Goal: Check status

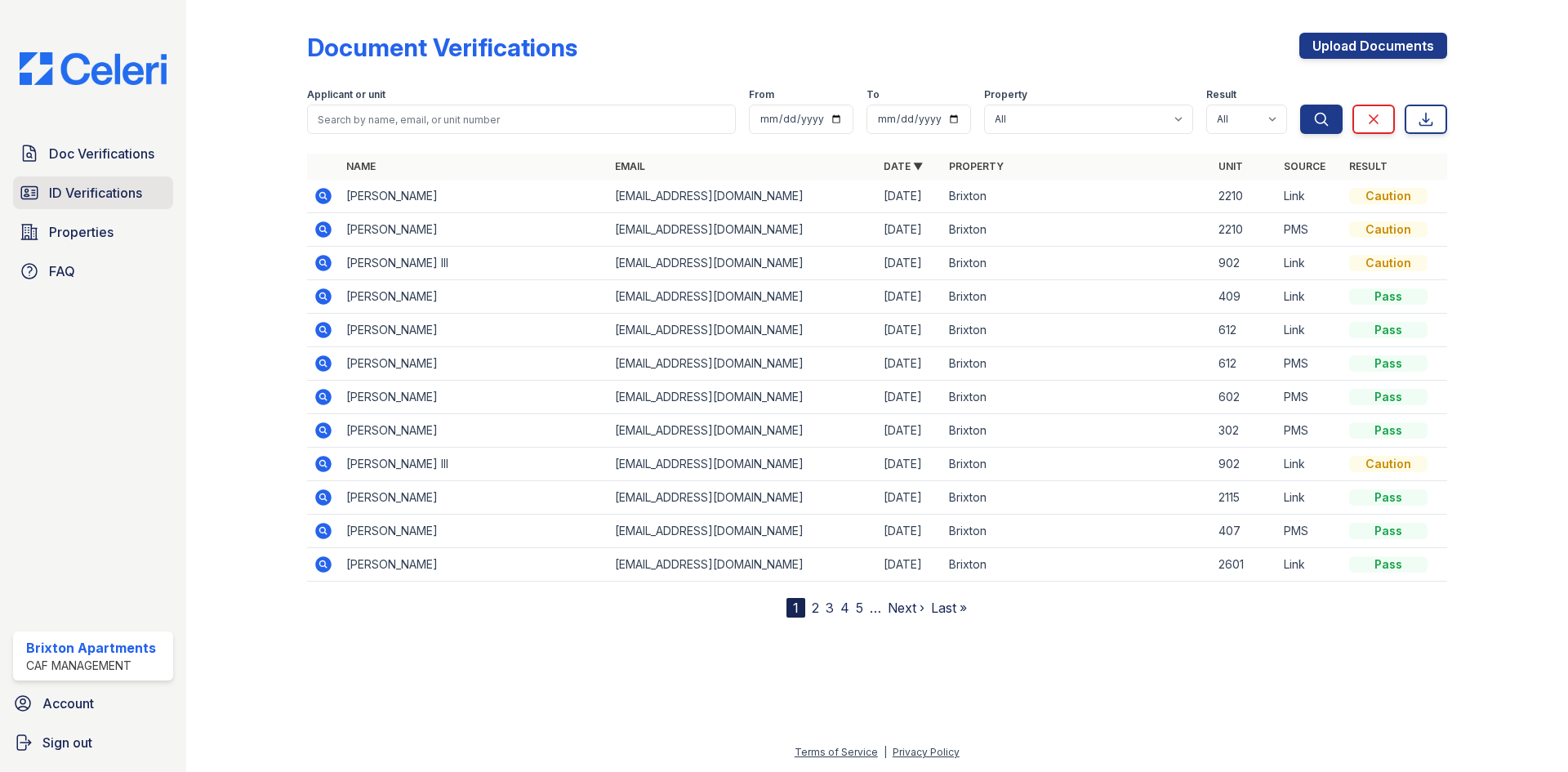
click at [112, 182] on link "ID Verifications" at bounding box center [93, 193] width 160 height 32
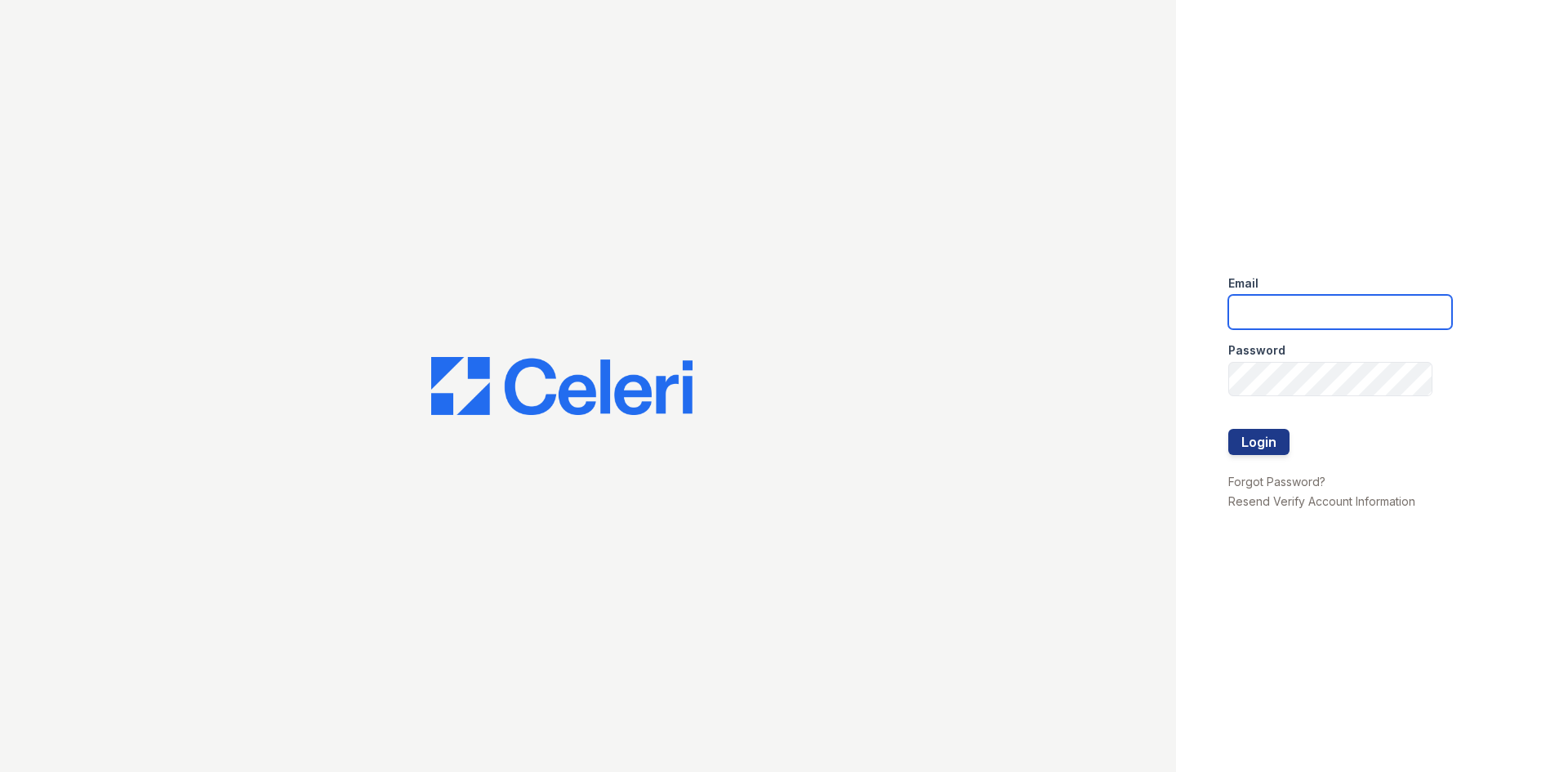
type input "brixton.pm@cafmanagement.com"
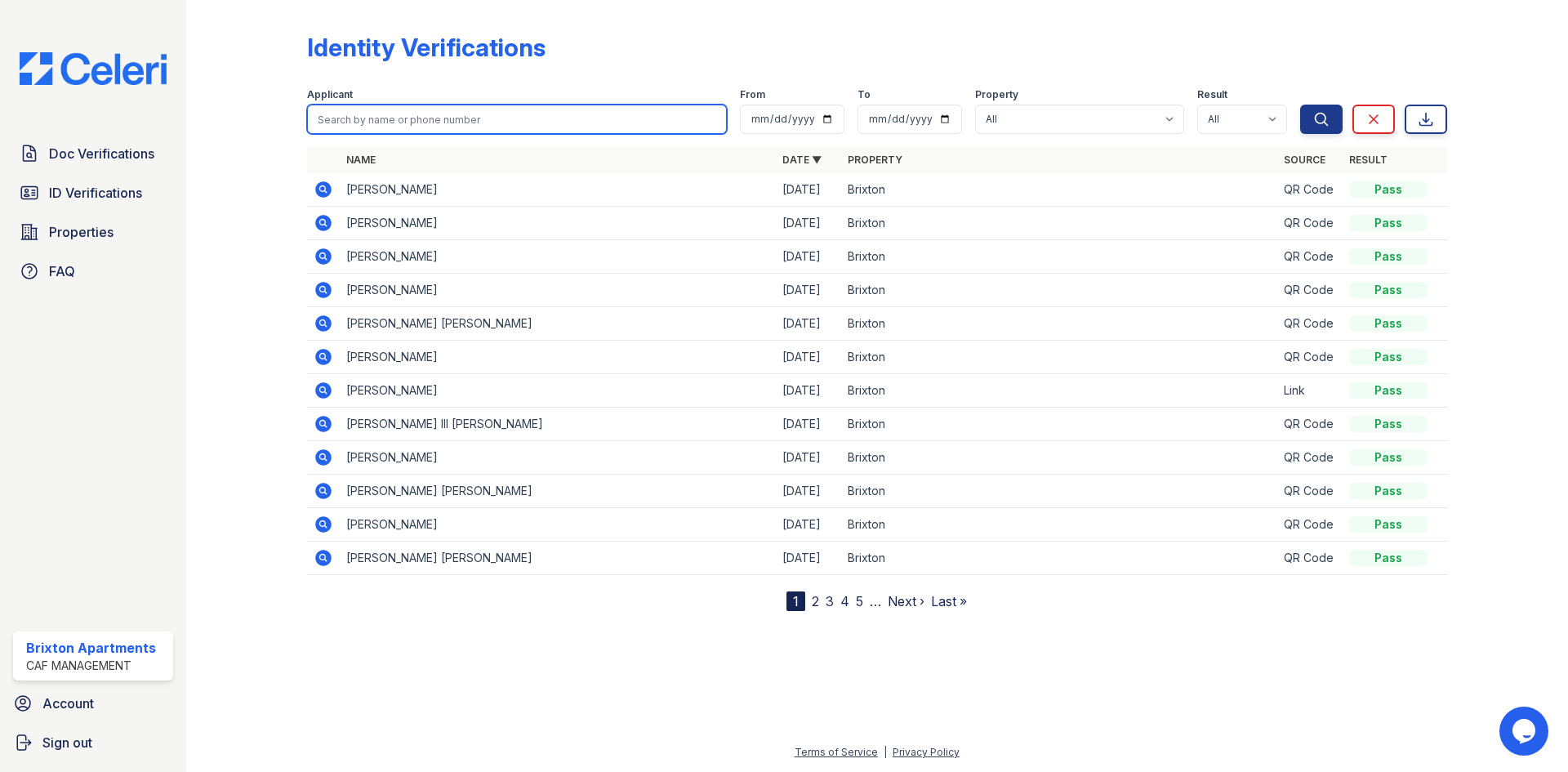
click at [455, 121] on input "search" at bounding box center [517, 119] width 420 height 29
type input "[PERSON_NAME]"
click at [1300, 104] on button "Search" at bounding box center [1321, 119] width 43 height 29
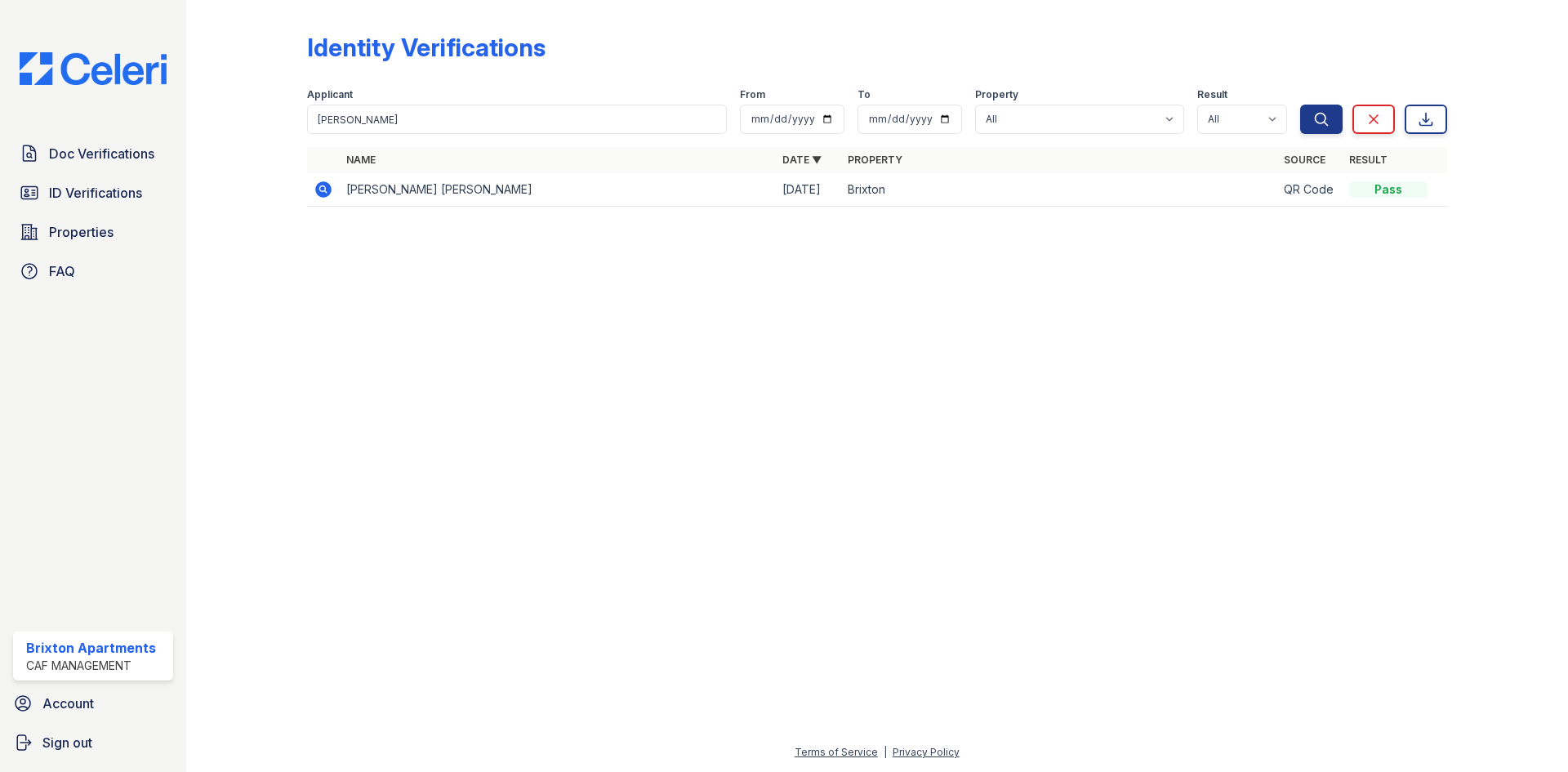
click at [324, 190] on icon at bounding box center [322, 188] width 4 height 4
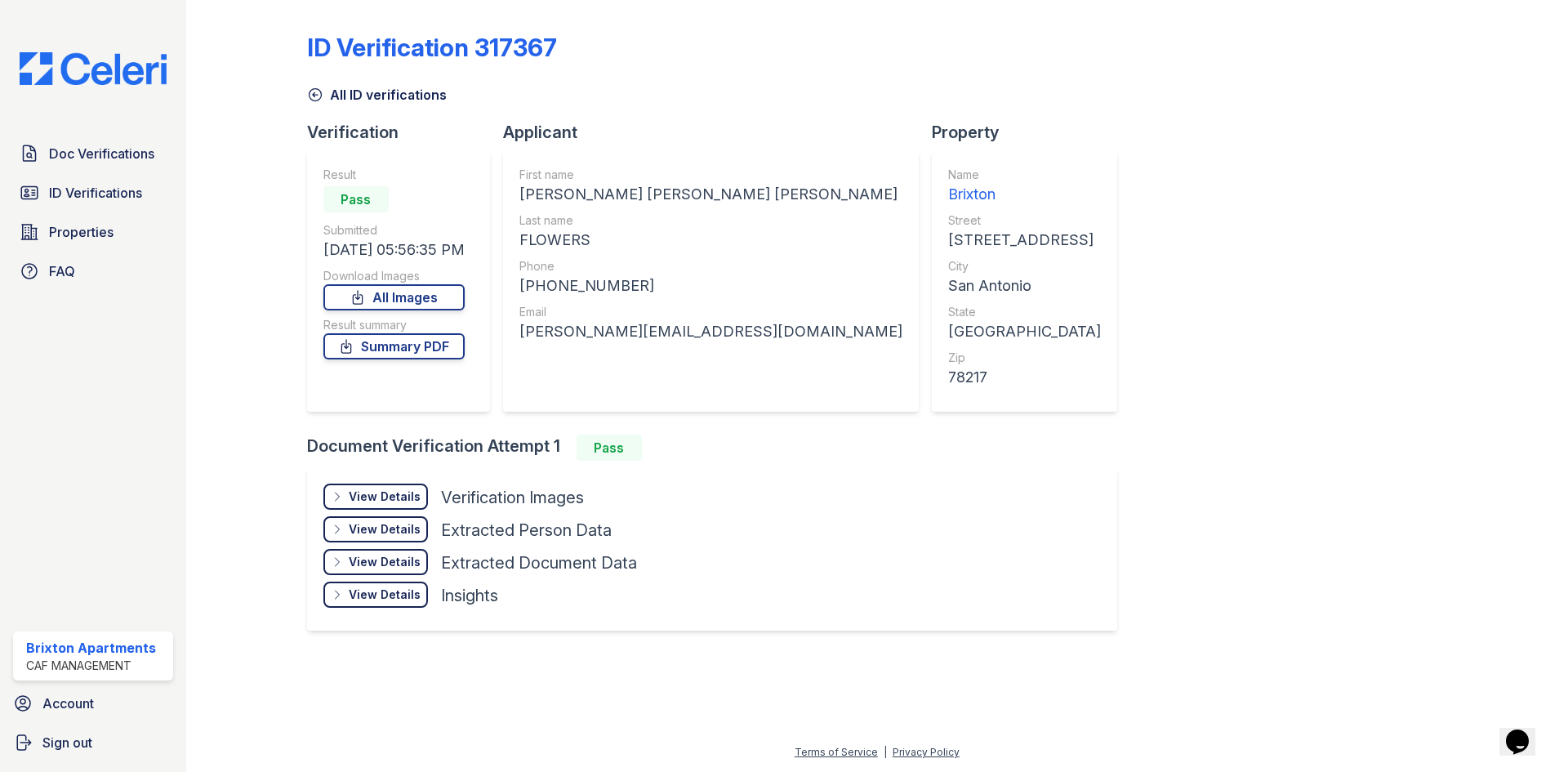
click at [390, 498] on div "View Details" at bounding box center [385, 496] width 72 height 16
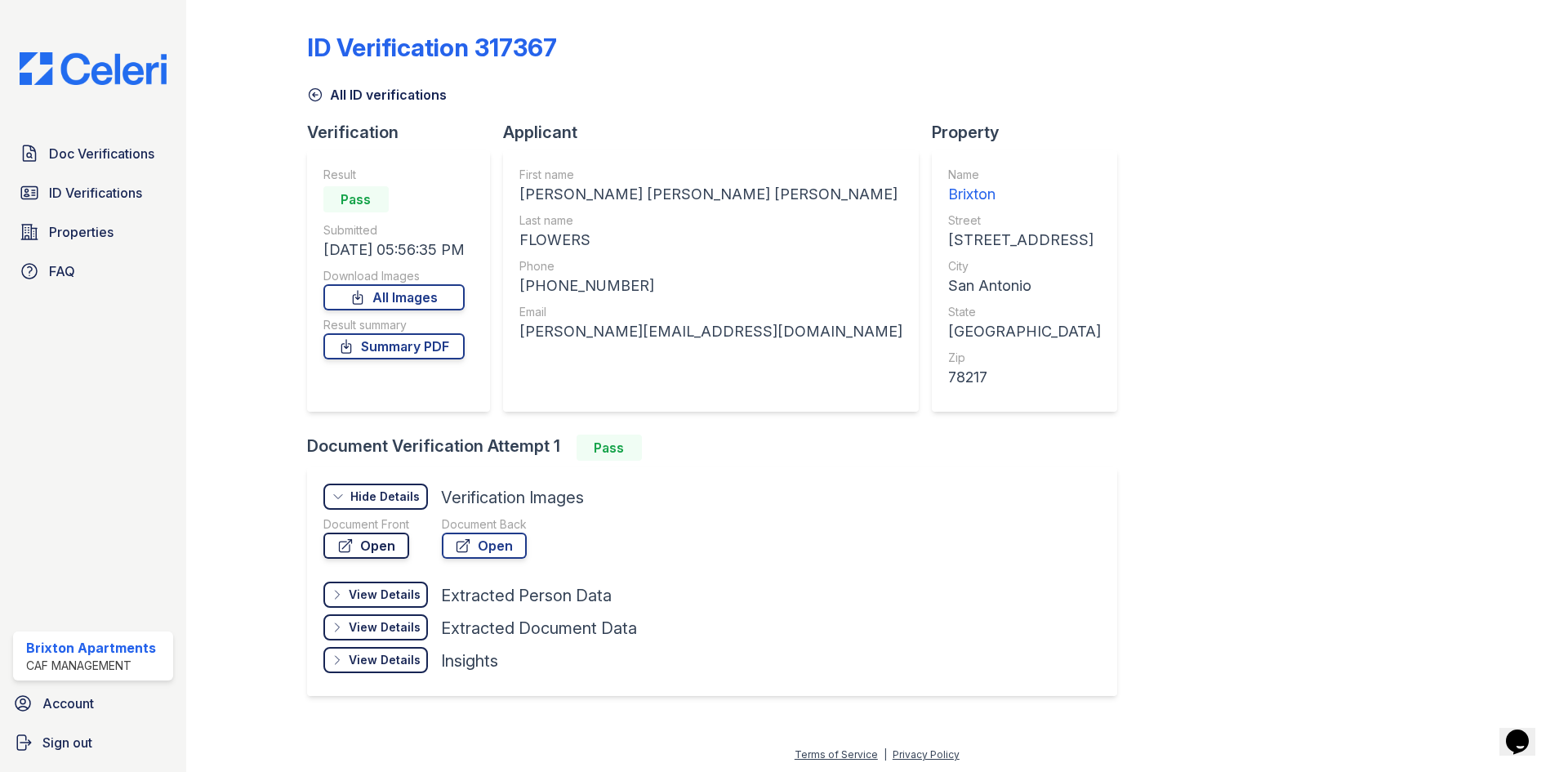
click at [385, 542] on link "Open" at bounding box center [366, 546] width 85 height 26
